Goal: Check status: Check status

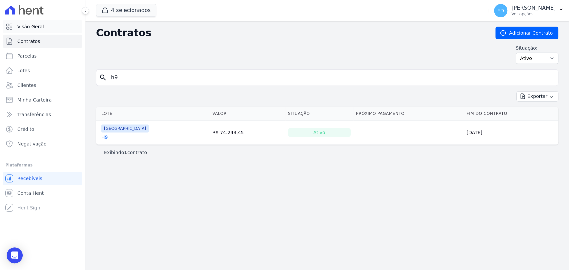
drag, startPoint x: 0, startPoint y: 0, endPoint x: 49, endPoint y: 27, distance: 55.8
click at [49, 27] on link "Visão Geral" at bounding box center [43, 26] width 80 height 13
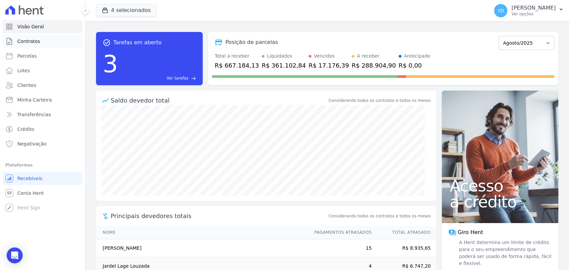
click at [54, 41] on link "Contratos" at bounding box center [43, 41] width 80 height 13
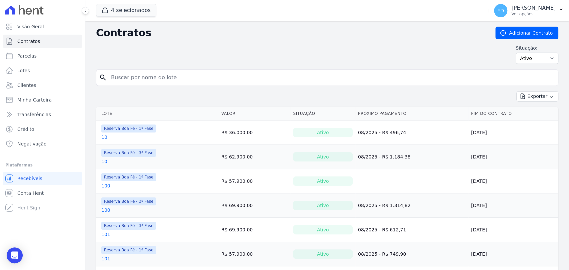
click at [155, 77] on input "search" at bounding box center [331, 77] width 449 height 13
type input "A9"
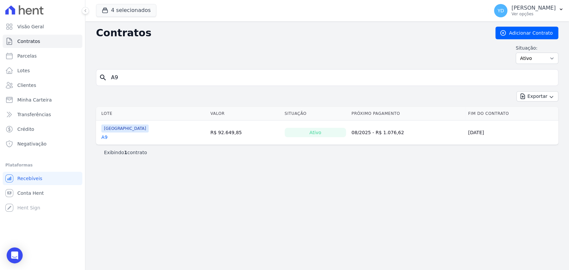
click at [105, 137] on link "A9" at bounding box center [104, 137] width 6 height 7
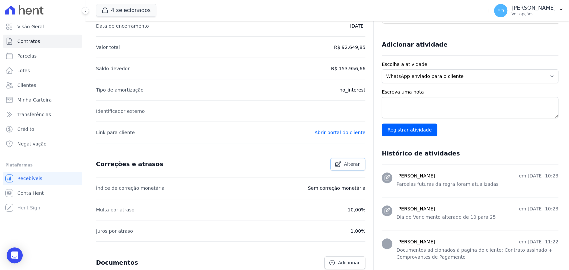
scroll to position [148, 0]
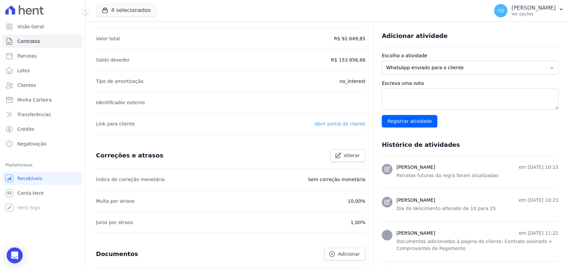
click at [348, 121] on link "Abrir portal do cliente" at bounding box center [339, 123] width 51 height 5
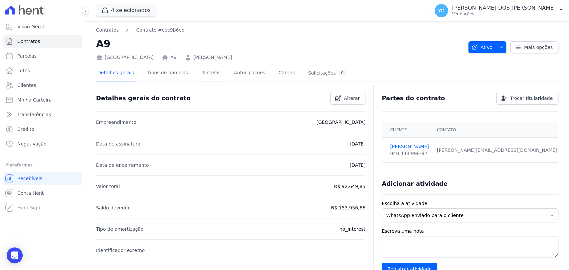
click at [200, 81] on link "Parcelas" at bounding box center [211, 74] width 22 height 18
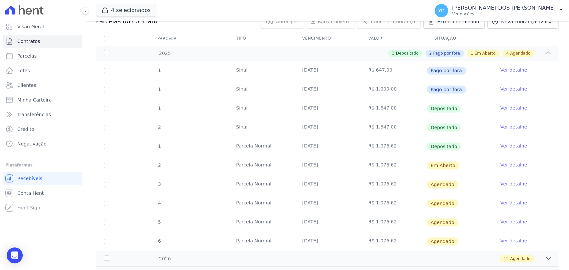
scroll to position [111, 0]
